Goal: Task Accomplishment & Management: Manage account settings

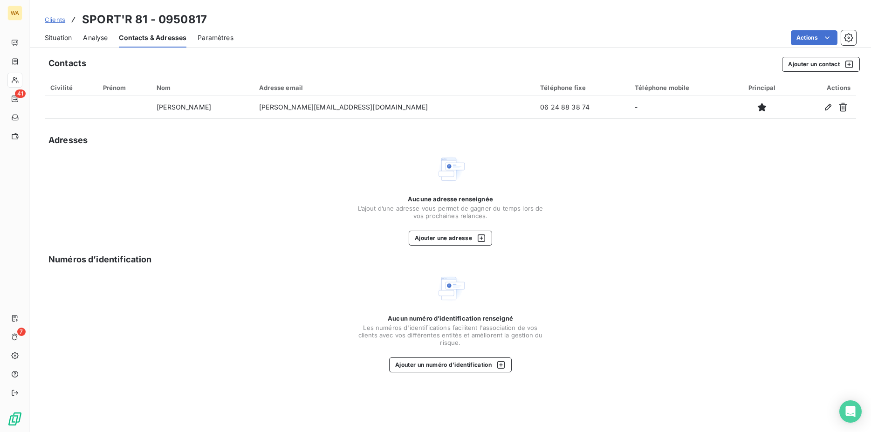
click at [828, 110] on icon "button" at bounding box center [828, 107] width 7 height 7
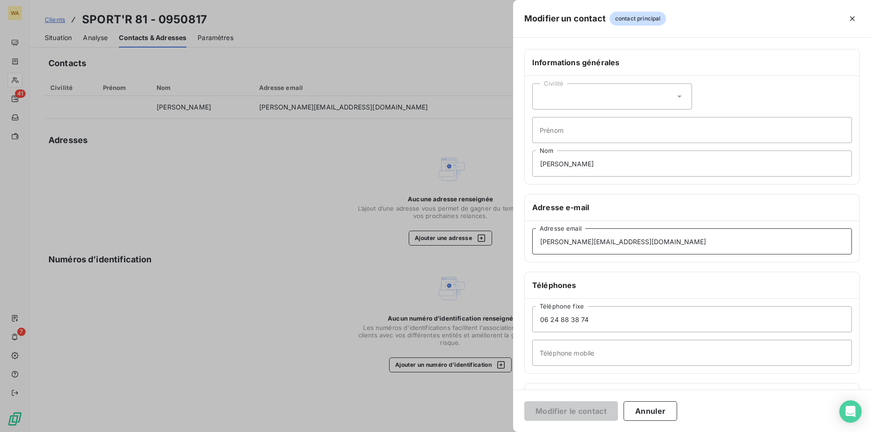
click at [650, 241] on input "[PERSON_NAME][EMAIL_ADDRESS][DOMAIN_NAME]" at bounding box center [692, 241] width 320 height 26
drag, startPoint x: 650, startPoint y: 241, endPoint x: 450, endPoint y: 238, distance: 200.1
click at [532, 238] on input "[PERSON_NAME][EMAIL_ADDRESS][DOMAIN_NAME]" at bounding box center [692, 241] width 320 height 26
paste input "cyril.[PERSON_NAME]"
type input "[PERSON_NAME][EMAIL_ADDRESS][DOMAIN_NAME]"
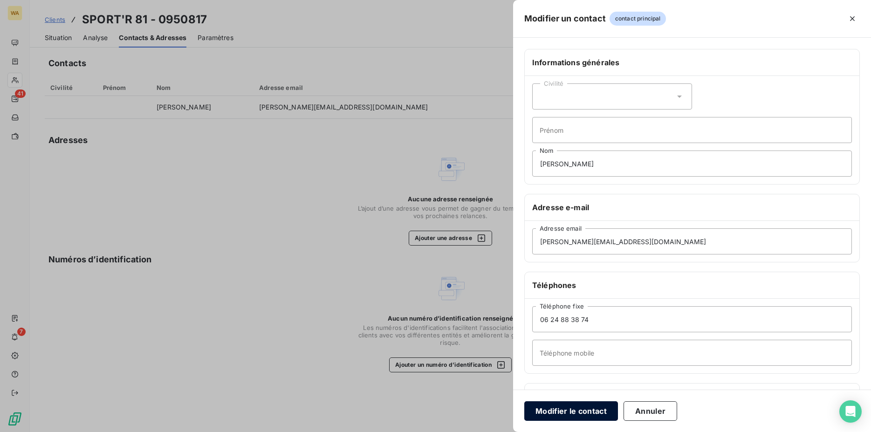
click at [564, 415] on button "Modifier le contact" at bounding box center [572, 411] width 94 height 20
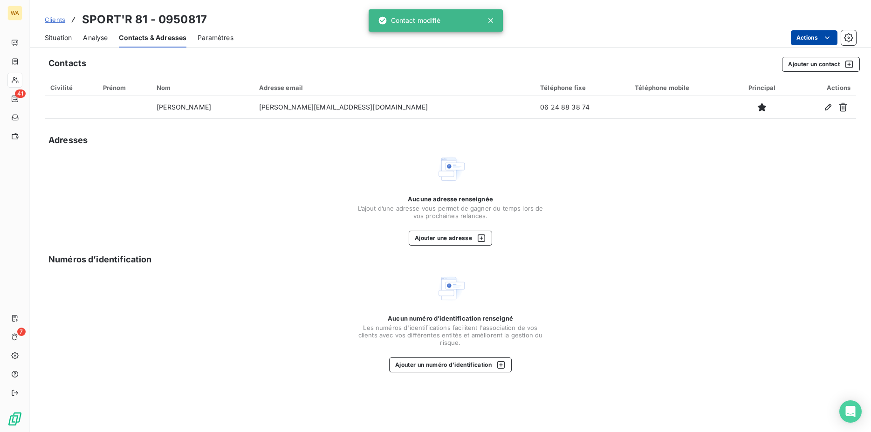
click at [816, 37] on html "WA 41 7 Clients SPORT'R 81 - 0950817 Situation Analyse Contacts & Adresses Para…" at bounding box center [435, 216] width 871 height 432
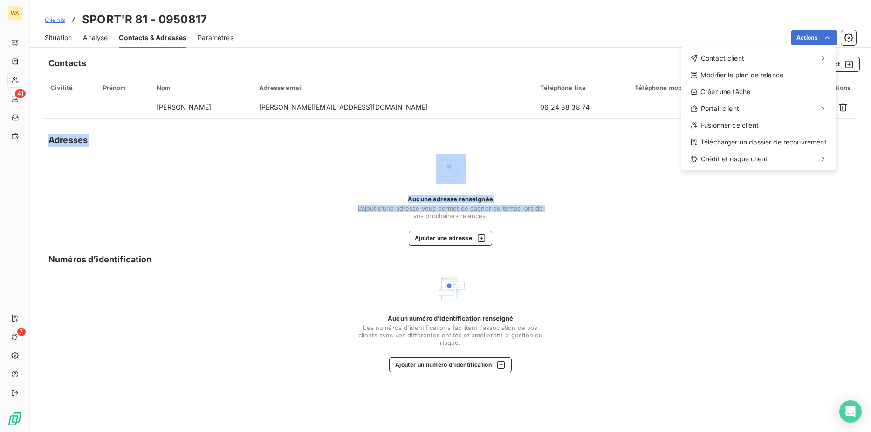
drag, startPoint x: 630, startPoint y: 201, endPoint x: 601, endPoint y: 181, distance: 35.8
click at [629, 201] on html "WA 41 7 Clients SPORT'R 81 - 0950817 Situation Analyse Contacts & Adresses Para…" at bounding box center [435, 216] width 871 height 432
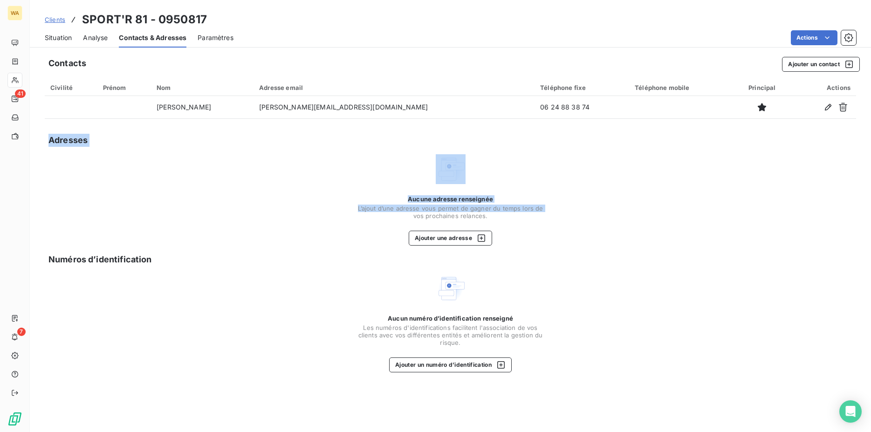
click at [51, 39] on span "Situation" at bounding box center [58, 37] width 27 height 9
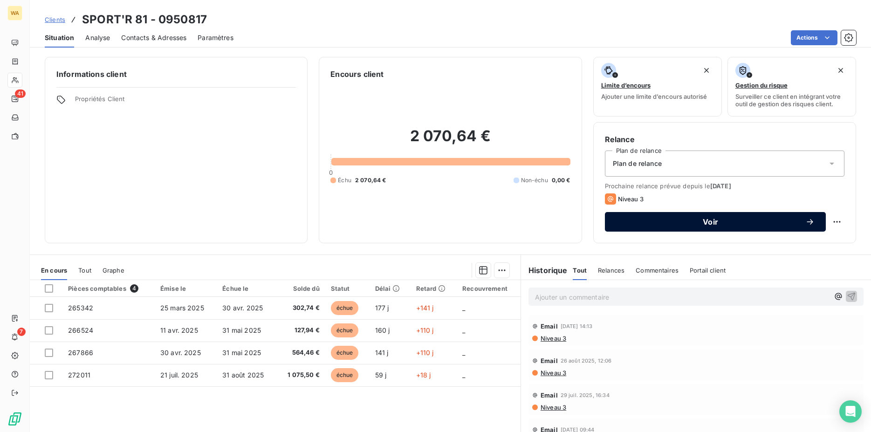
click at [738, 220] on span "Voir" at bounding box center [710, 221] width 189 height 7
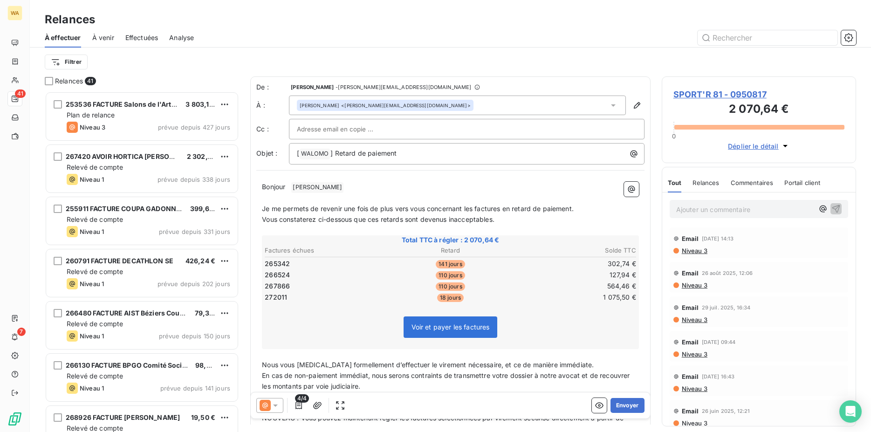
scroll to position [333, 187]
click at [628, 406] on button "Envoyer" at bounding box center [628, 405] width 34 height 15
